Goal: Task Accomplishment & Management: Use online tool/utility

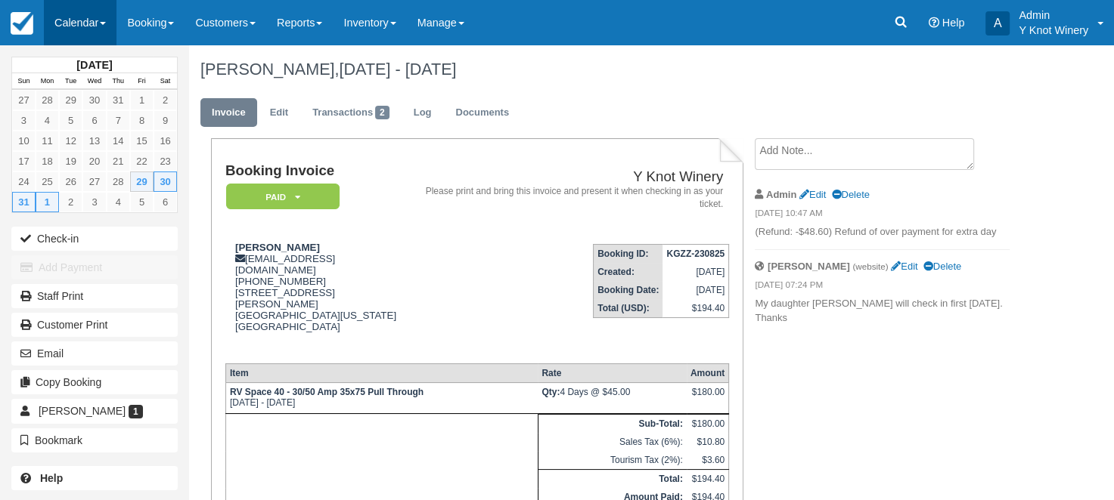
click at [110, 23] on link "Calendar" at bounding box center [80, 22] width 73 height 45
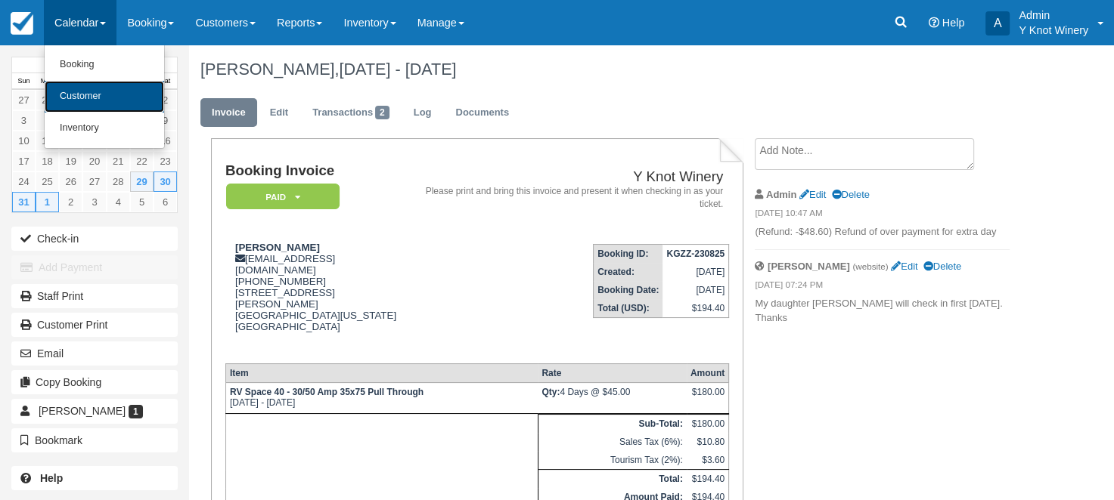
click at [101, 94] on link "Customer" at bounding box center [104, 97] width 119 height 32
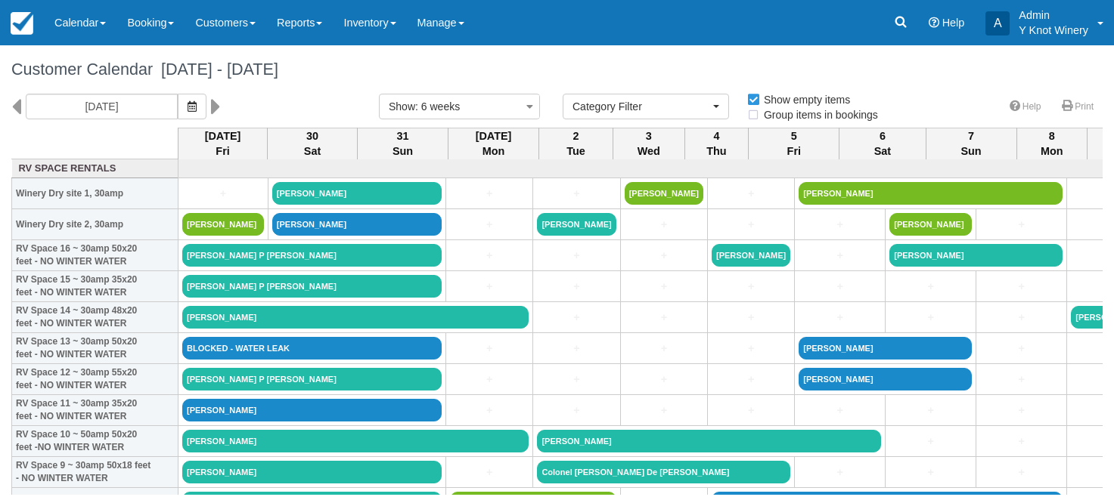
select select
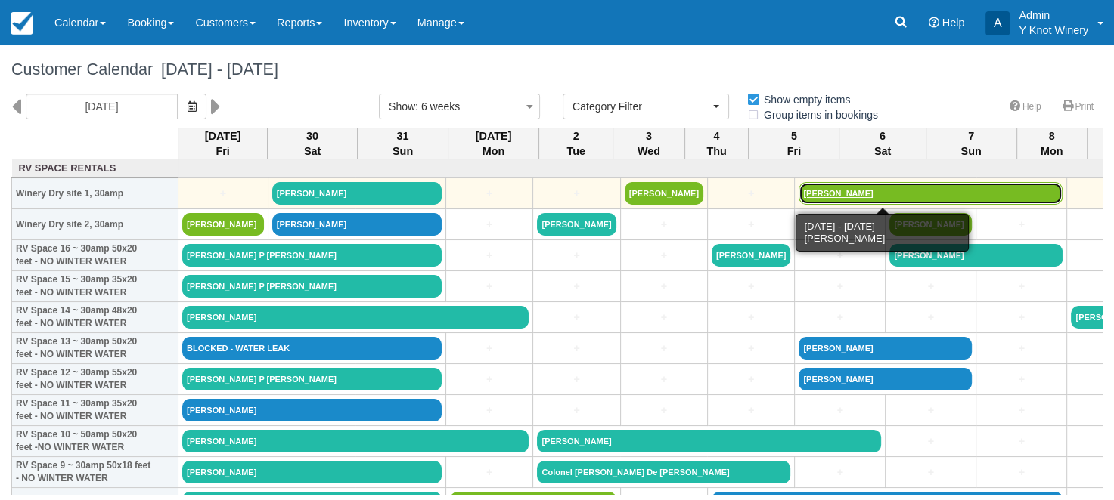
click at [798, 202] on link "Jeffrey E. Hill" at bounding box center [930, 193] width 264 height 23
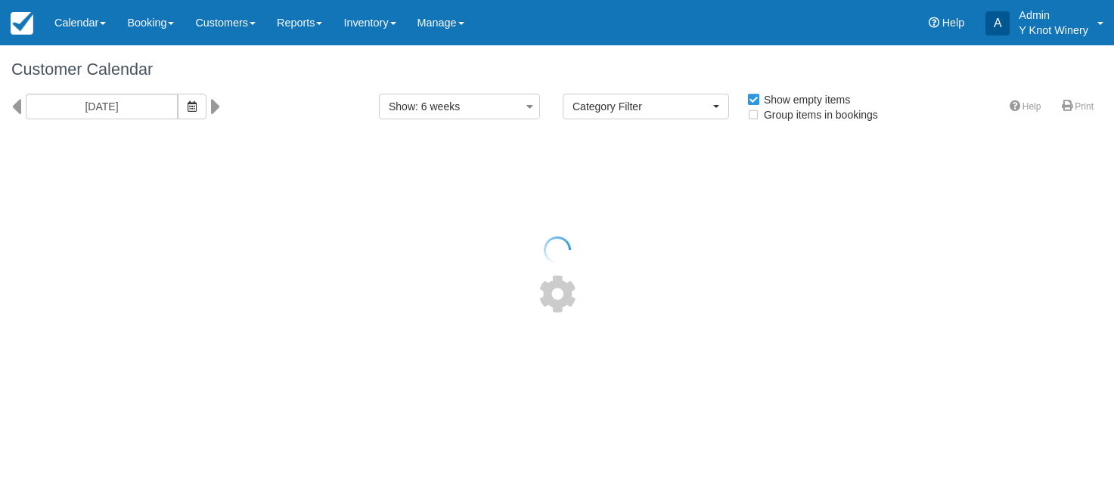
select select
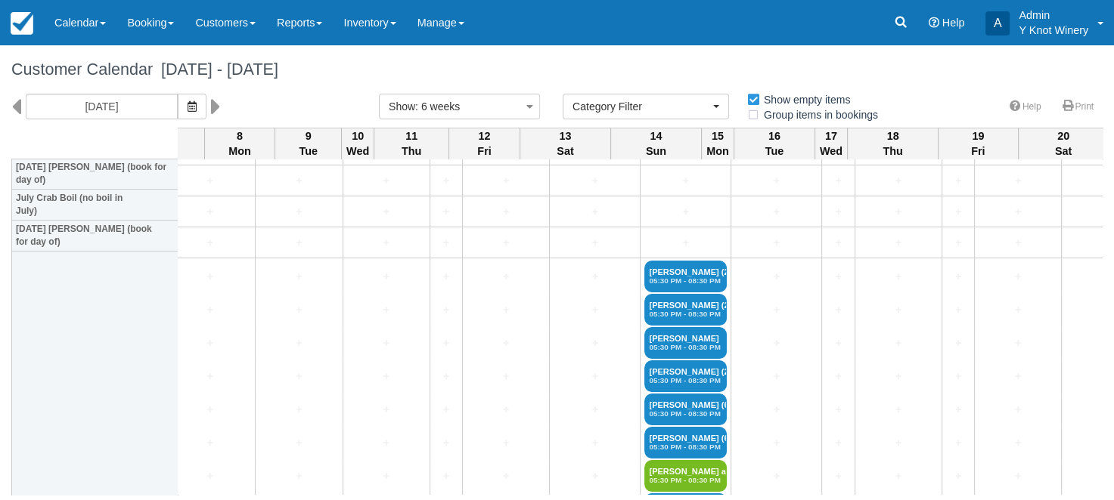
scroll to position [2029, 811]
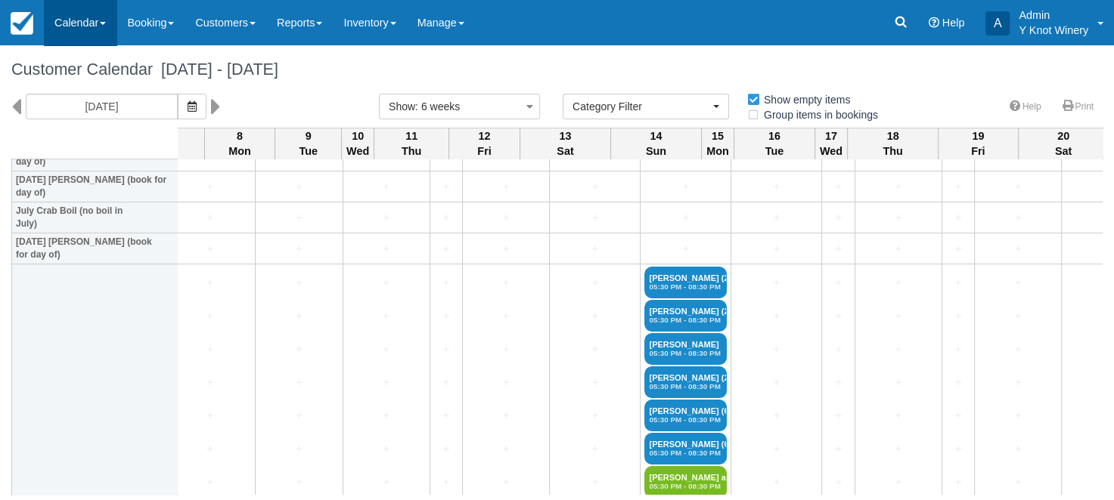
click at [110, 26] on link "Calendar" at bounding box center [80, 22] width 73 height 45
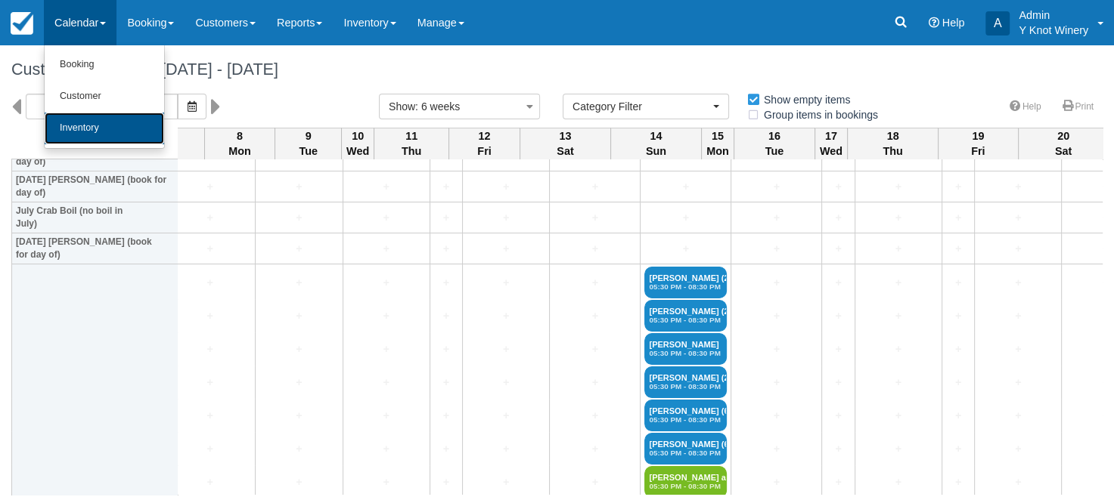
click at [105, 122] on link "Inventory" at bounding box center [104, 129] width 119 height 32
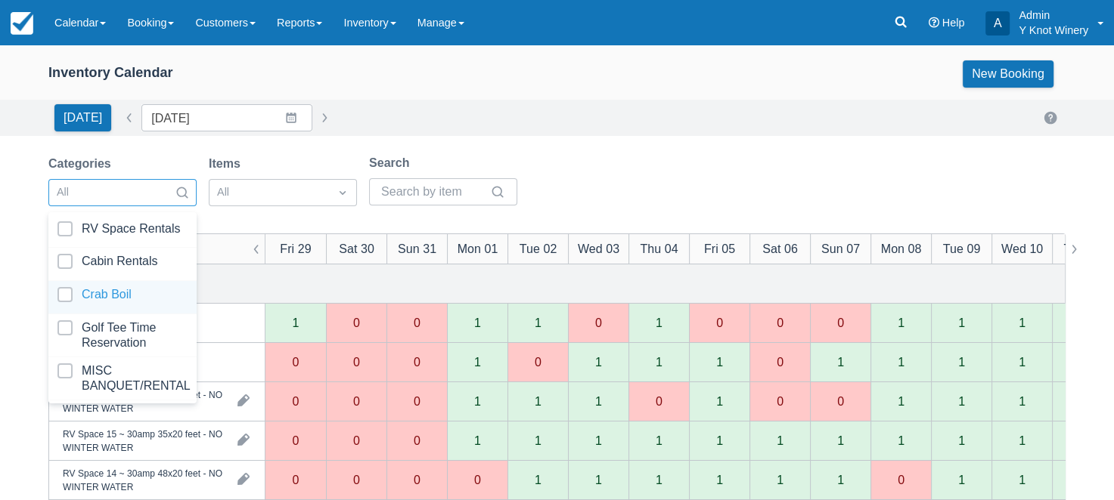
click at [150, 291] on div at bounding box center [122, 297] width 130 height 20
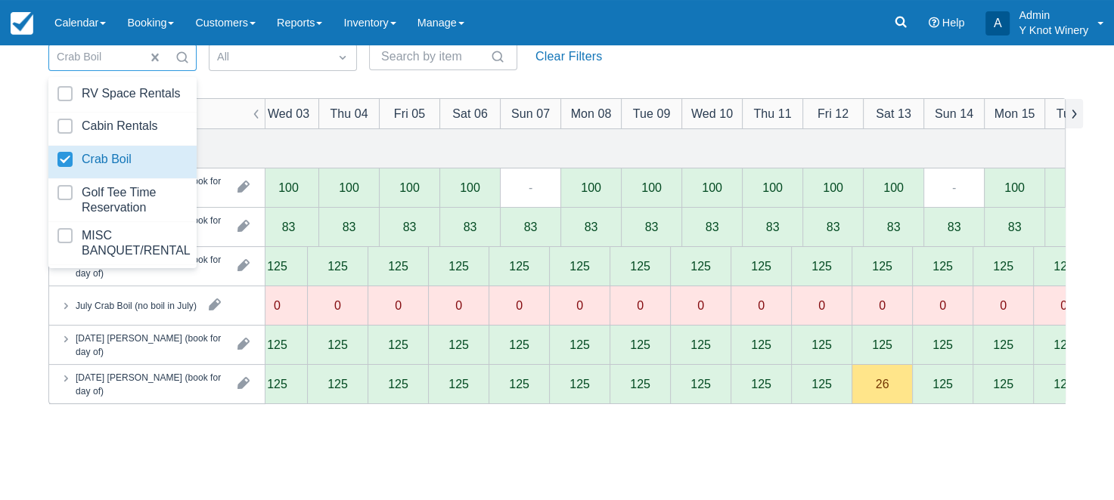
click at [1070, 110] on button "button" at bounding box center [1073, 113] width 18 height 29
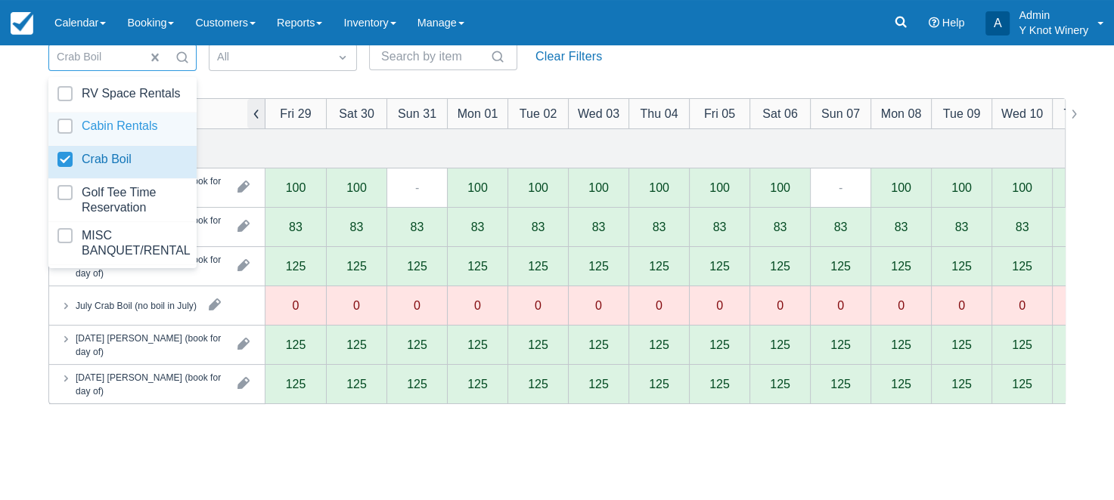
click at [252, 113] on button "button" at bounding box center [256, 113] width 18 height 29
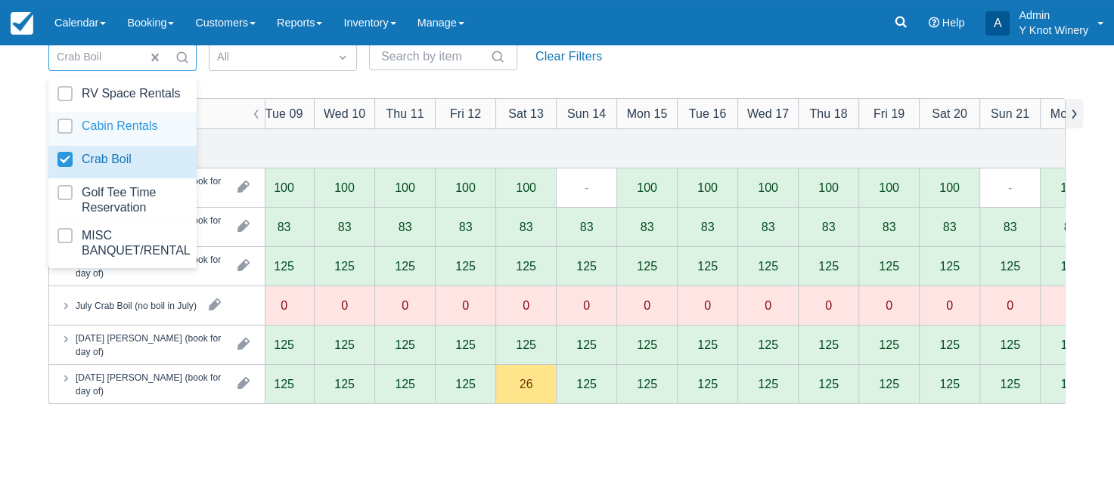
click at [1071, 112] on button "button" at bounding box center [1073, 113] width 18 height 29
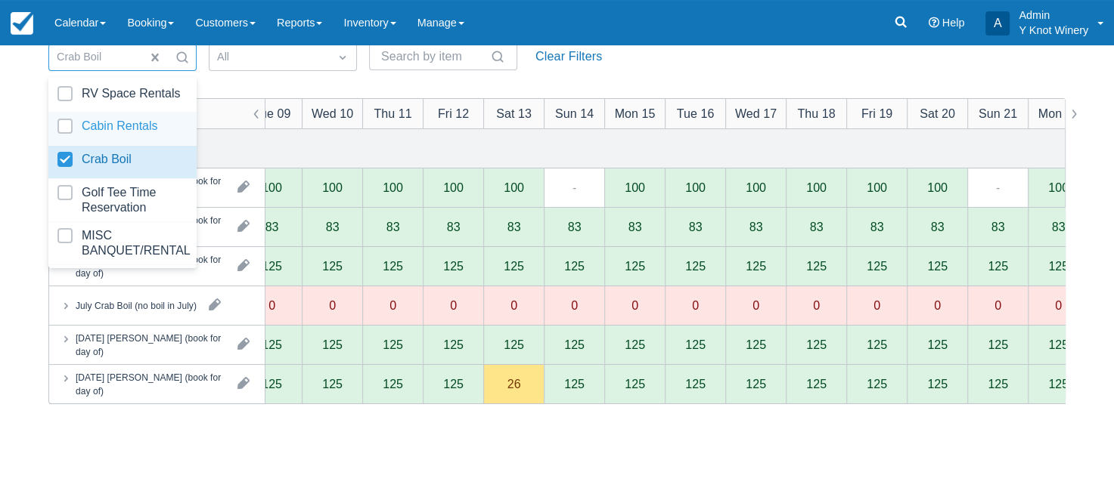
click at [437, 448] on div "Categories and products Fri 29 Sat 30 Sun 31 Mon 01 Tue 02 Wed 03 Thu 04 Fri 05…" at bounding box center [556, 349] width 1015 height 500
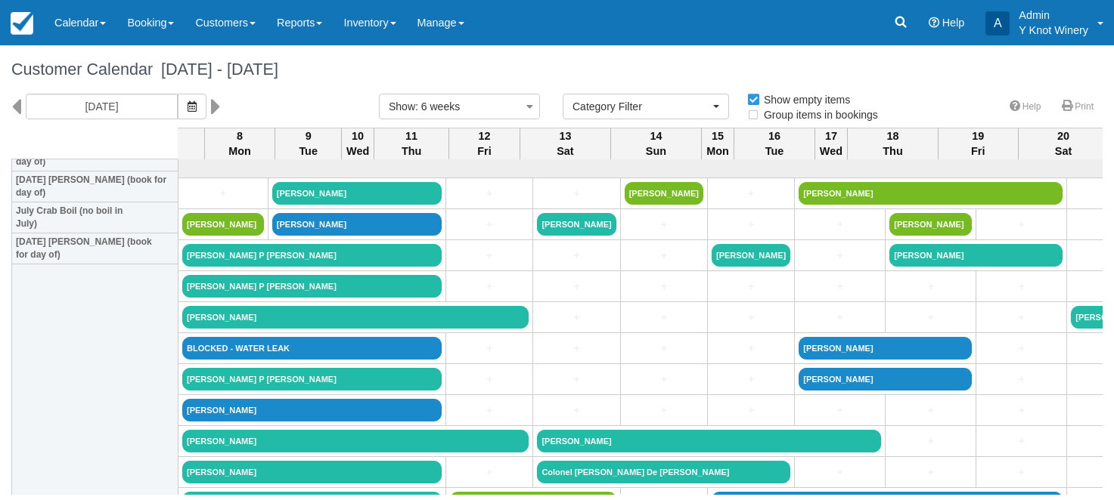
select select
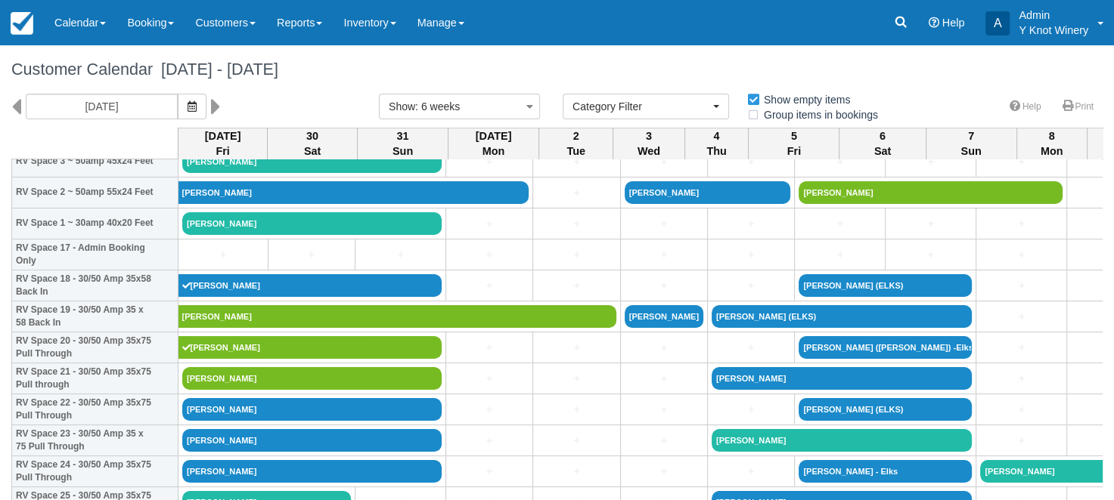
scroll to position [508, 0]
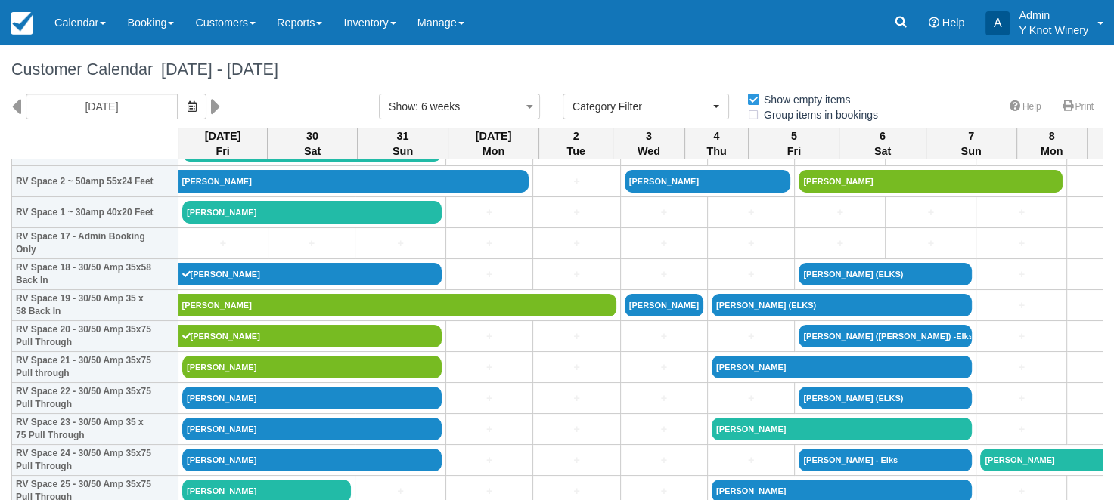
click at [908, 76] on h1 "Customer Calendar August 29 - October 10 2025" at bounding box center [556, 69] width 1091 height 18
